Goal: Contribute content: Add original content to the website for others to see

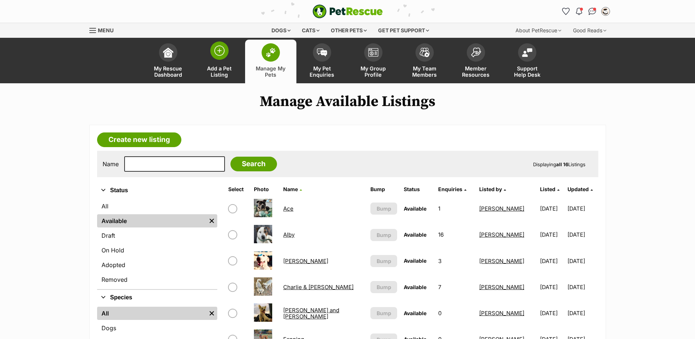
click at [222, 60] on link "Add a Pet Listing" at bounding box center [219, 62] width 51 height 44
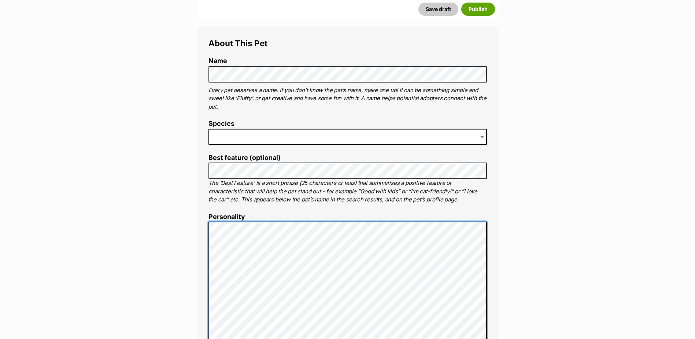
scroll to position [249, 0]
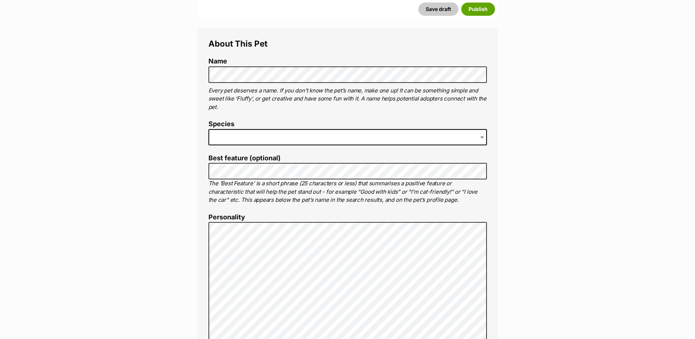
click at [375, 139] on span at bounding box center [347, 137] width 278 height 16
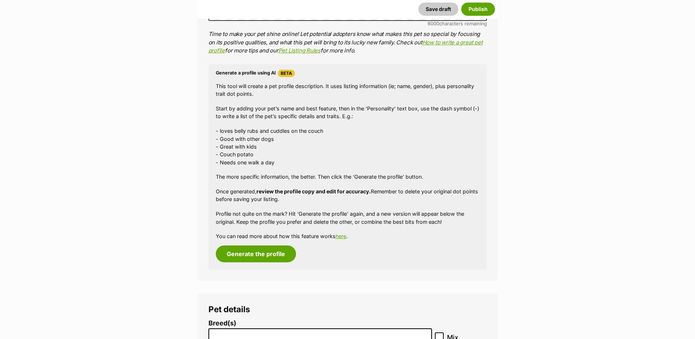
scroll to position [982, 0]
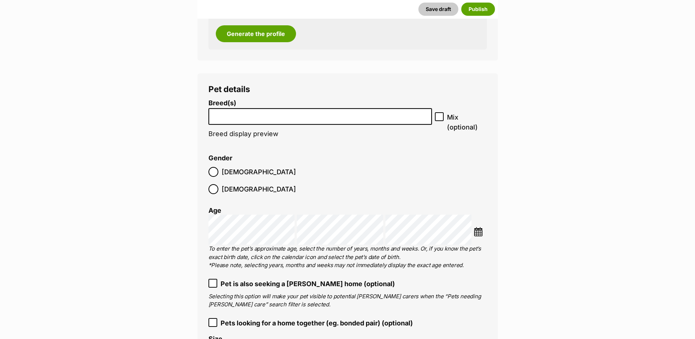
click at [261, 123] on li at bounding box center [320, 116] width 219 height 15
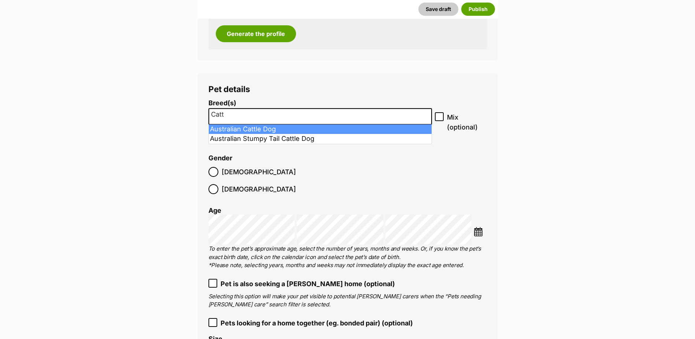
type input "Catt"
select select "15"
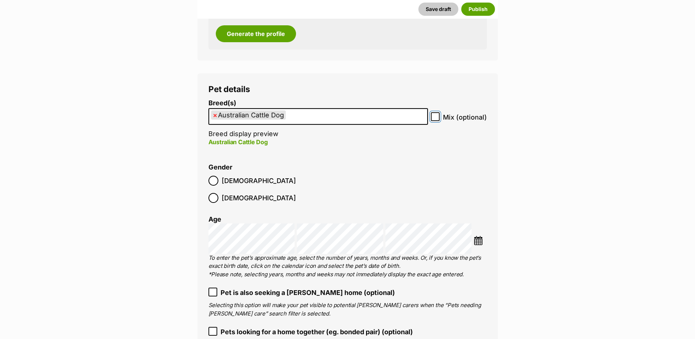
click at [436, 120] on input "Mix (optional)" at bounding box center [435, 116] width 9 height 9
checkbox input "true"
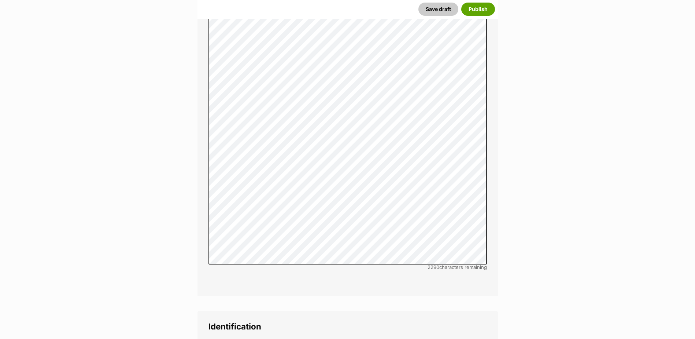
scroll to position [2448, 0]
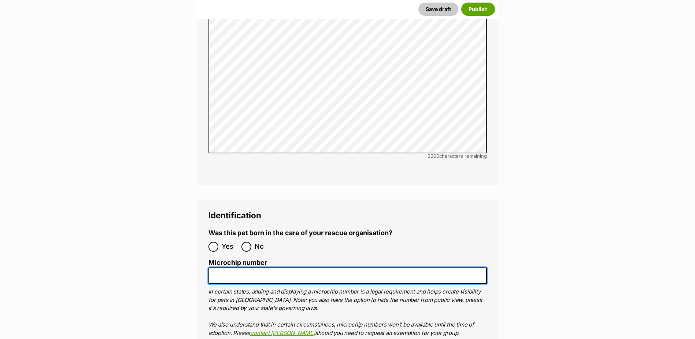
paste input "953010005600009"
type input "953010005600009"
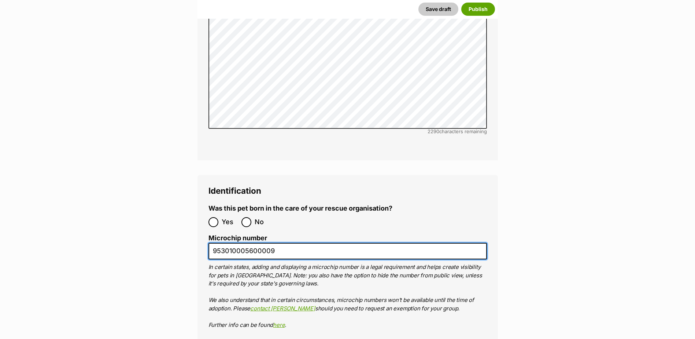
scroll to position [2484, 0]
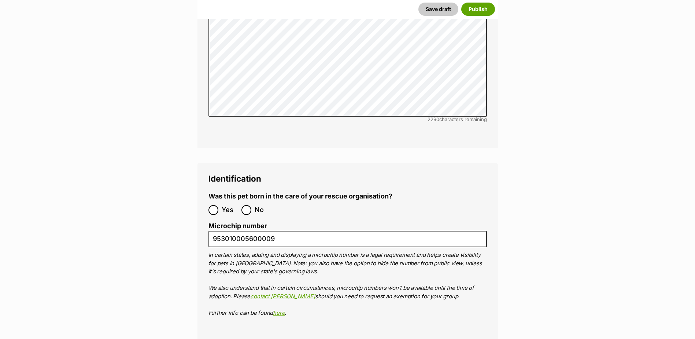
click at [252, 205] on label "No" at bounding box center [255, 210] width 29 height 10
click at [251, 205] on input "No" at bounding box center [246, 210] width 10 height 10
radio input "true"
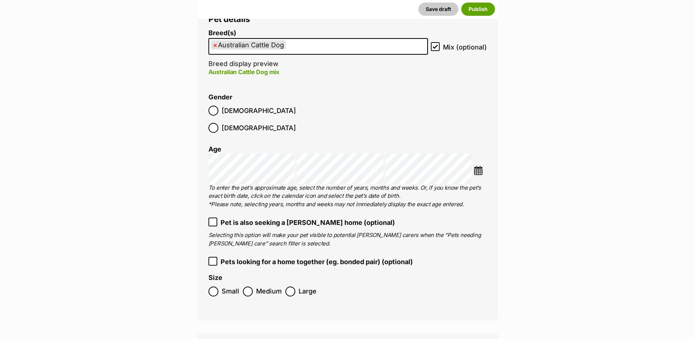
scroll to position [1055, 0]
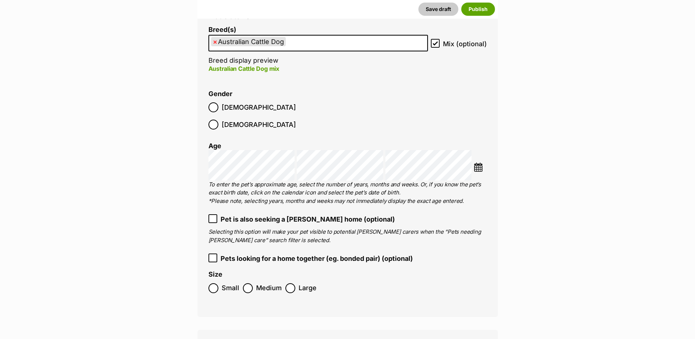
click at [475, 162] on img at bounding box center [478, 166] width 9 height 9
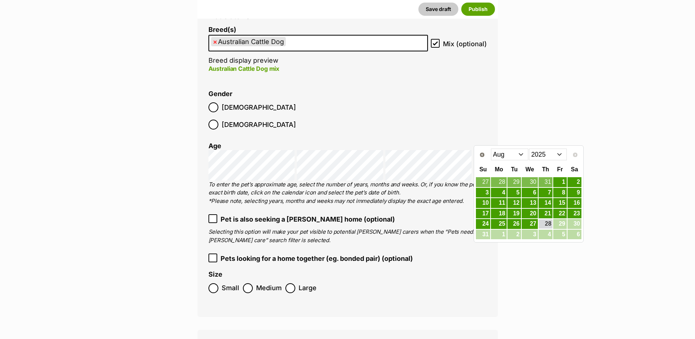
click at [541, 152] on select "2015 2016 2017 2018 2019 2020 2021 2022 2023 2024 2025" at bounding box center [548, 154] width 38 height 12
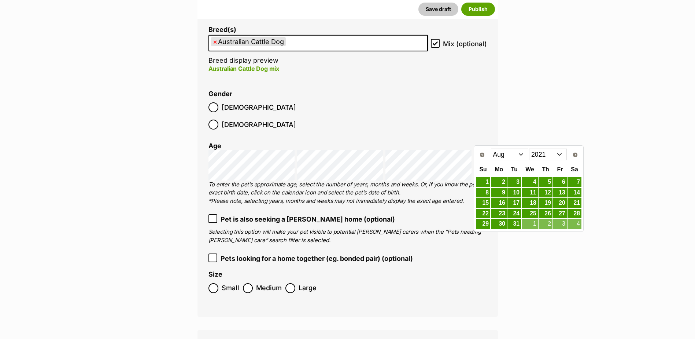
click at [515, 158] on select "Jan Feb Mar Apr May Jun Jul Aug Sep Oct Nov Dec" at bounding box center [510, 154] width 38 height 12
click at [528, 221] on link "28" at bounding box center [530, 223] width 16 height 9
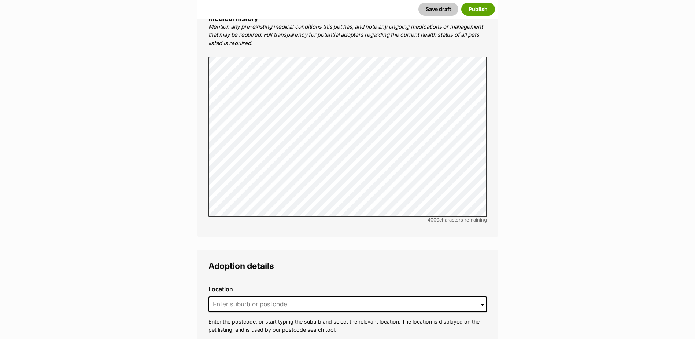
scroll to position [1788, 0]
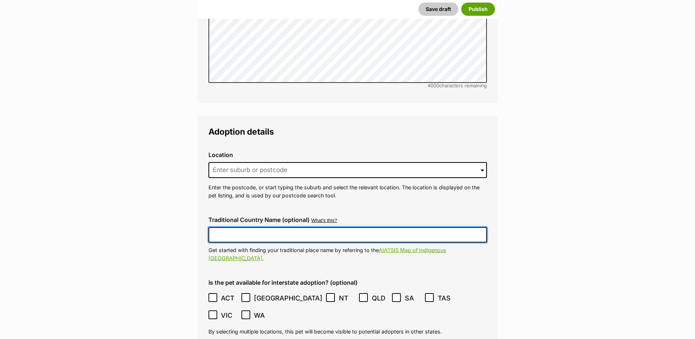
click at [256, 227] on input "Traditional Country Name (optional)" at bounding box center [347, 234] width 278 height 15
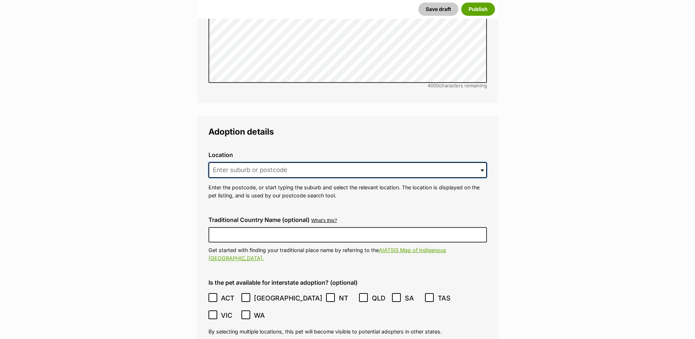
click at [269, 162] on input at bounding box center [347, 170] width 278 height 16
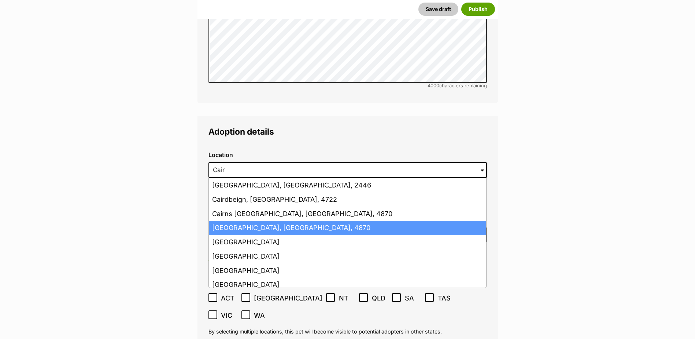
click at [267, 221] on li "Cairns, Queensland, 4870" at bounding box center [347, 228] width 277 height 14
type input "Cairns, Queensland, 4870"
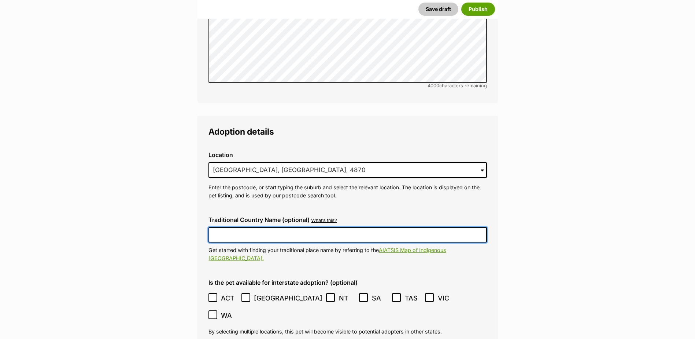
click at [263, 227] on input "Traditional Country Name (optional)" at bounding box center [347, 234] width 278 height 15
type input "Australia"
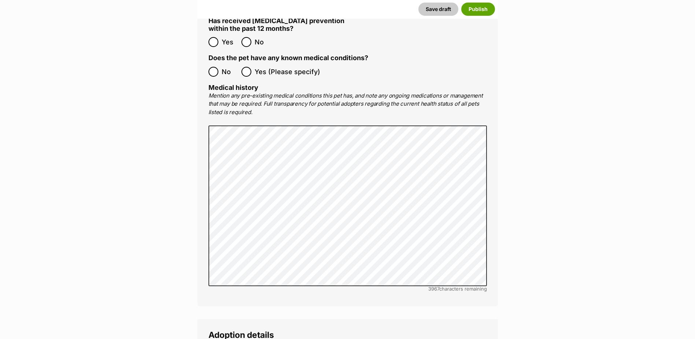
scroll to position [1878, 0]
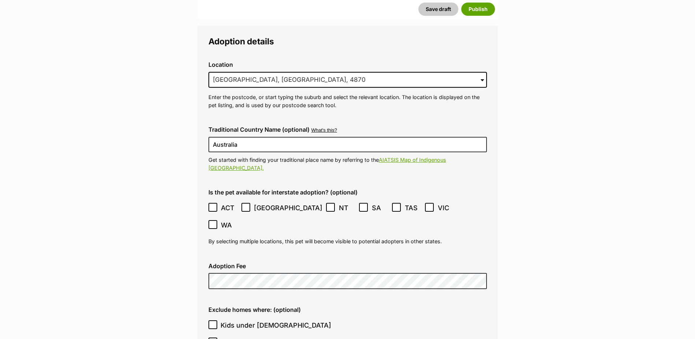
click at [247, 204] on icon at bounding box center [245, 206] width 5 height 5
click at [361, 204] on icon at bounding box center [363, 206] width 5 height 5
click at [427, 206] on icon at bounding box center [429, 207] width 4 height 3
click at [215, 222] on icon at bounding box center [212, 224] width 5 height 5
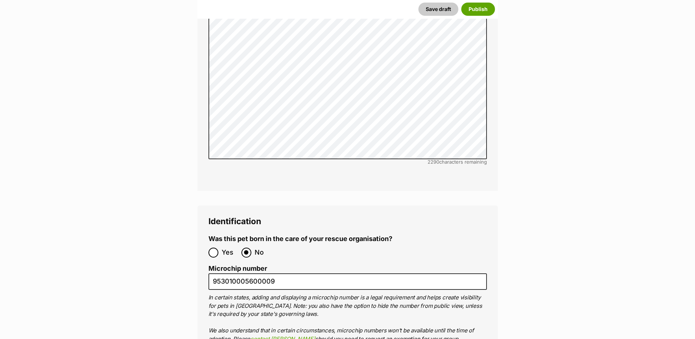
scroll to position [2611, 0]
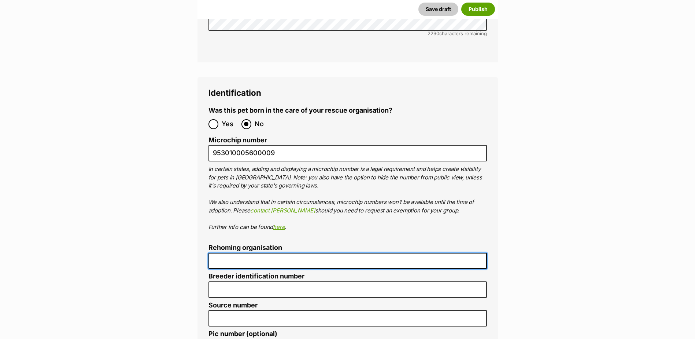
click at [249, 252] on input "Rehoming organisation" at bounding box center [347, 260] width 278 height 16
type input "Cairns Animal Rescue"
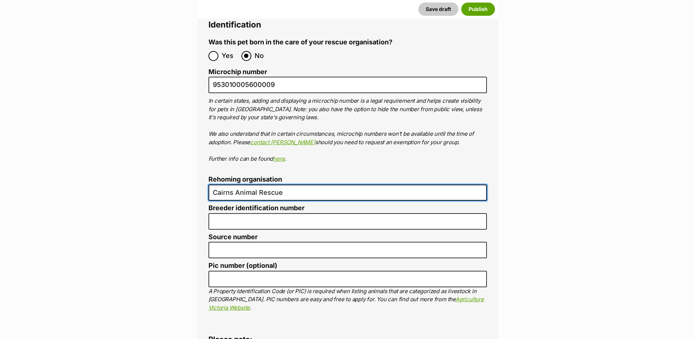
scroll to position [2684, 0]
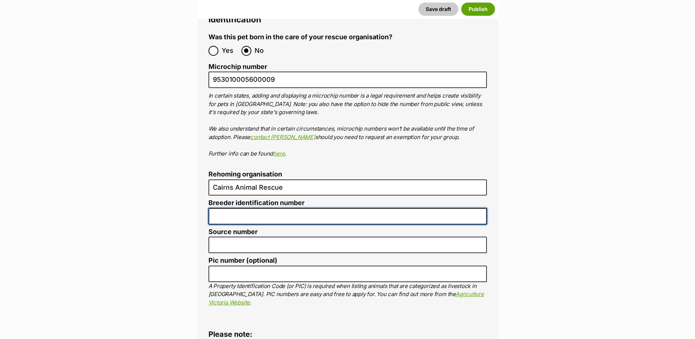
click at [270, 208] on input "Breeder identification number" at bounding box center [347, 216] width 278 height 16
type input "BIN005204403508"
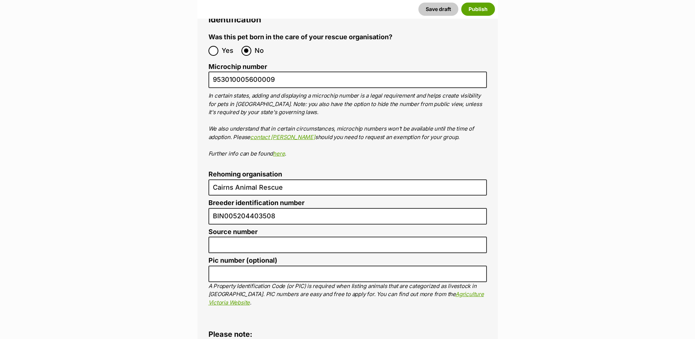
type input "RE116878"
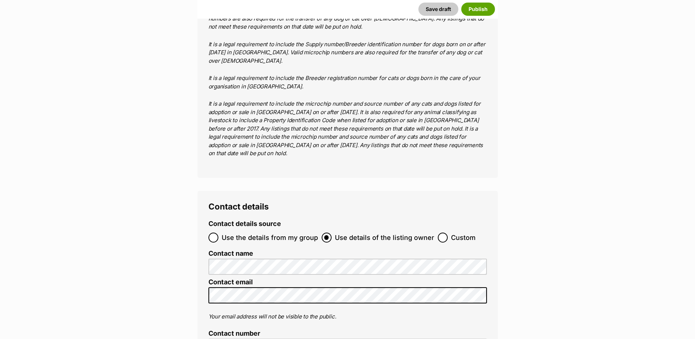
scroll to position [3118, 0]
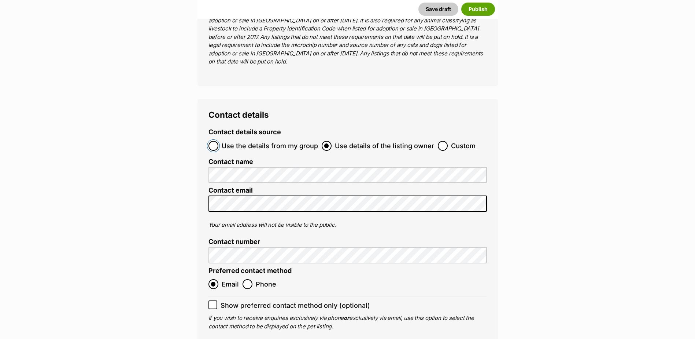
click at [214, 141] on input "Use the details from my group" at bounding box center [213, 146] width 10 height 10
radio input "true"
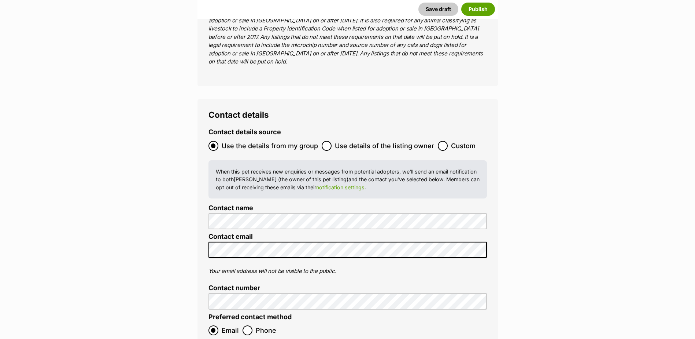
checkbox input "true"
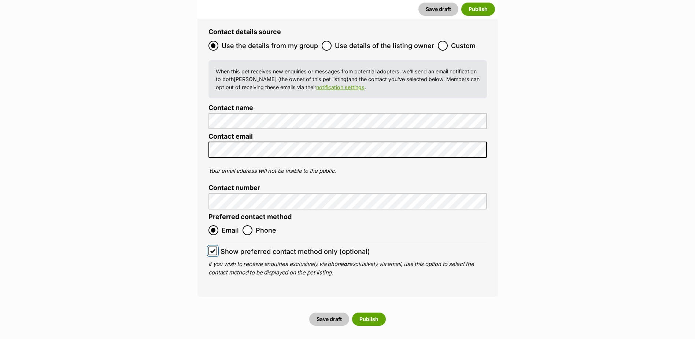
scroll to position [3338, 0]
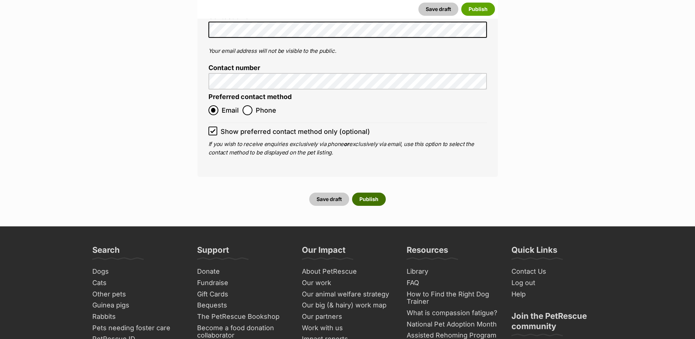
click at [379, 192] on button "Publish" at bounding box center [369, 198] width 34 height 13
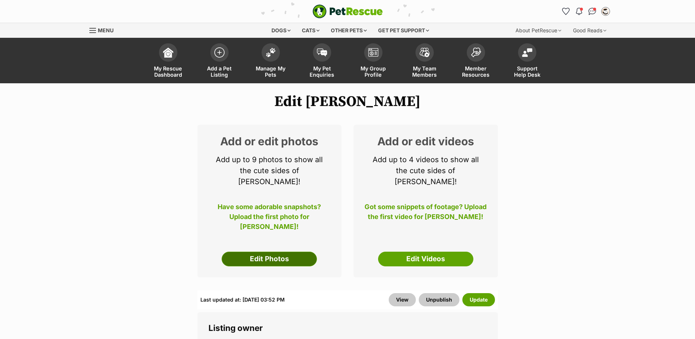
click at [294, 251] on link "Edit Photos" at bounding box center [269, 258] width 95 height 15
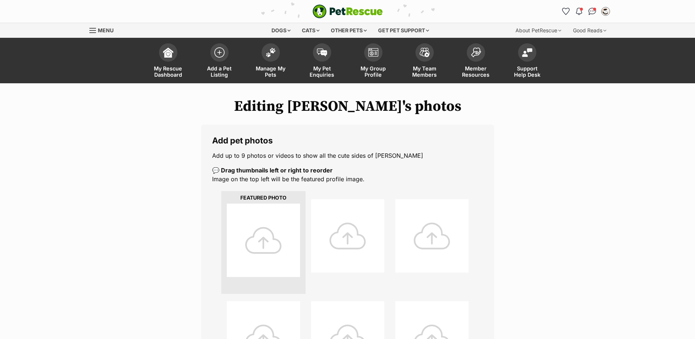
click at [276, 237] on div at bounding box center [263, 239] width 73 height 73
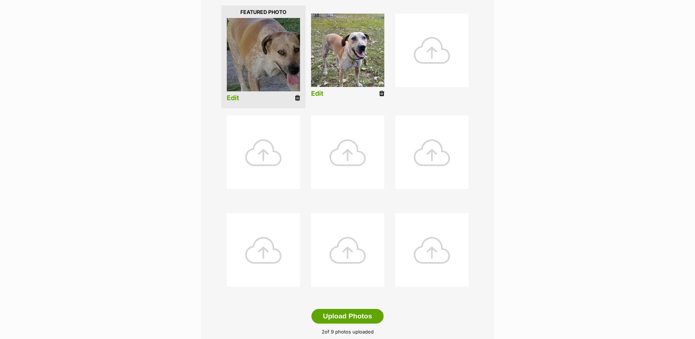
scroll to position [256, 0]
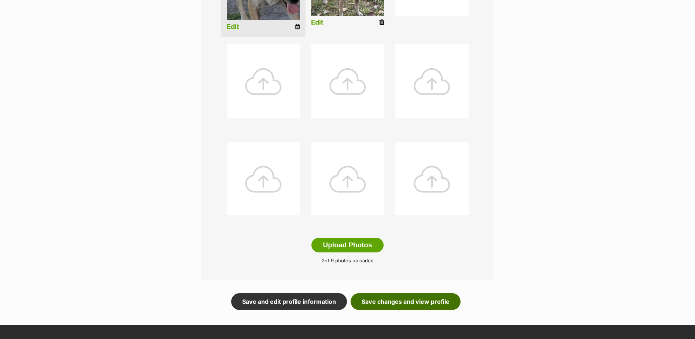
click at [437, 300] on link "Save changes and view profile" at bounding box center [406, 301] width 110 height 17
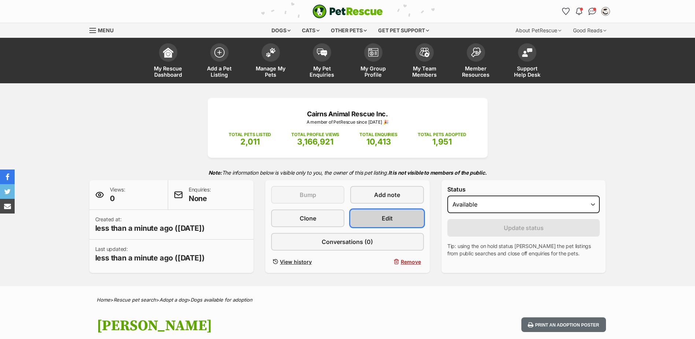
click at [399, 220] on link "Edit" at bounding box center [386, 218] width 73 height 18
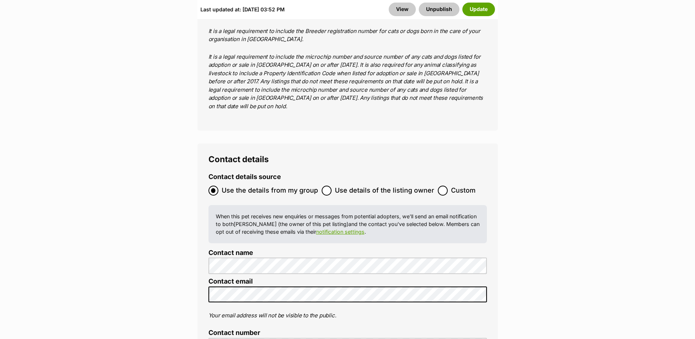
scroll to position [3554, 0]
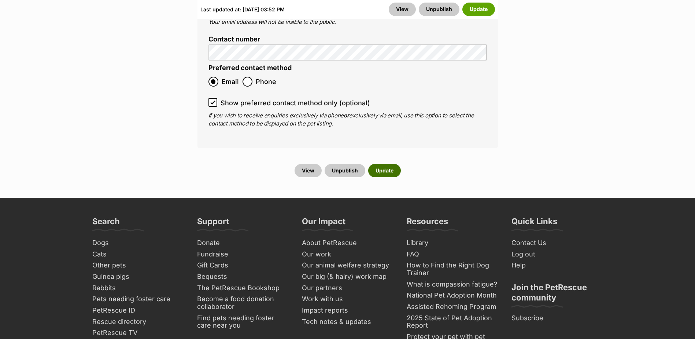
click at [393, 164] on button "Update" at bounding box center [384, 170] width 33 height 13
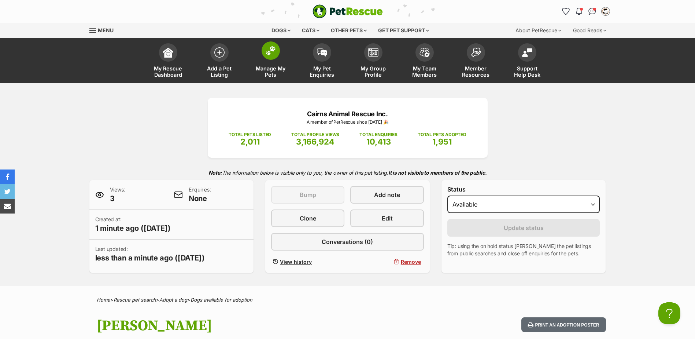
click at [266, 51] on img at bounding box center [271, 51] width 10 height 10
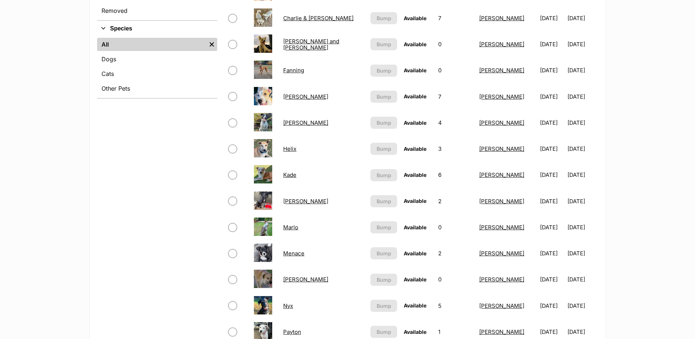
scroll to position [330, 0]
